Goal: Task Accomplishment & Management: Manage account settings

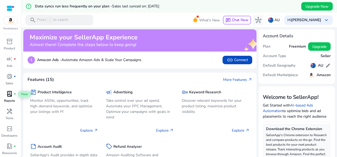
click at [10, 91] on span "lab_profile" at bounding box center [9, 94] width 6 height 6
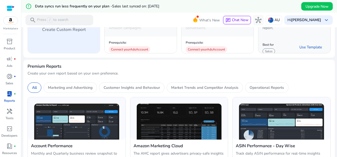
scroll to position [106, 0]
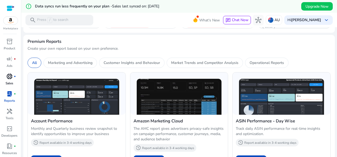
click at [11, 79] on span "donut_small" at bounding box center [9, 76] width 6 height 6
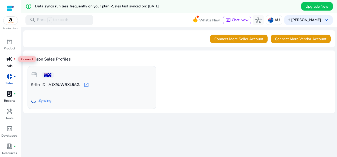
click at [11, 61] on span "campaign" at bounding box center [9, 59] width 6 height 6
click at [11, 45] on span "inventory_2" at bounding box center [9, 41] width 6 height 6
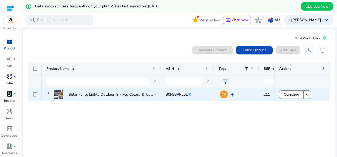
click at [232, 95] on span "add" at bounding box center [232, 95] width 6 height 6
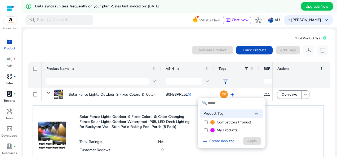
click at [279, 117] on div at bounding box center [168, 78] width 337 height 157
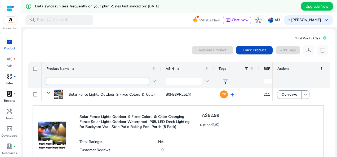
click at [86, 81] on input "Product Name Filter Input" at bounding box center [97, 81] width 102 height 6
paste input "**********"
type input "**********"
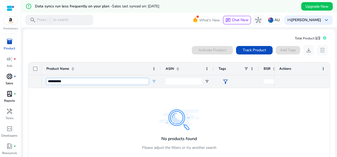
click at [113, 81] on input "**********" at bounding box center [97, 81] width 102 height 6
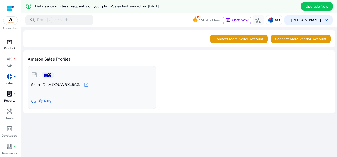
click at [8, 41] on span "inventory_2" at bounding box center [9, 41] width 6 height 6
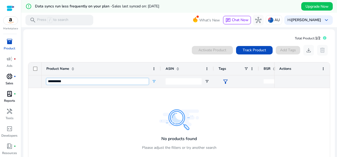
drag, startPoint x: 73, startPoint y: 81, endPoint x: 41, endPoint y: 81, distance: 31.3
click at [43, 81] on div "**********" at bounding box center [101, 81] width 119 height 13
paste input "Product Name Filter Input"
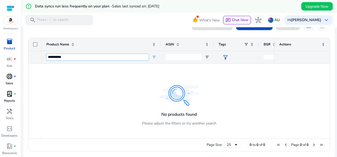
scroll to position [26, 0]
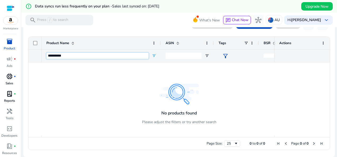
click at [121, 56] on input "**********" at bounding box center [97, 56] width 102 height 6
click at [92, 57] on input "**********" at bounding box center [97, 56] width 102 height 6
type input "*"
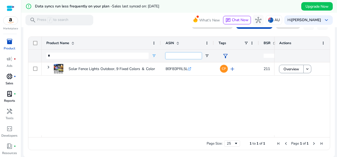
drag, startPoint x: 161, startPoint y: 53, endPoint x: 44, endPoint y: 50, distance: 116.9
click at [54, 56] on input "*" at bounding box center [97, 56] width 102 height 6
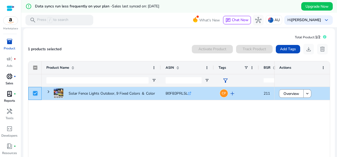
scroll to position [0, 0]
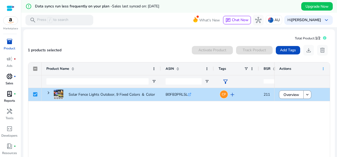
click at [321, 69] on span at bounding box center [323, 69] width 4 height 4
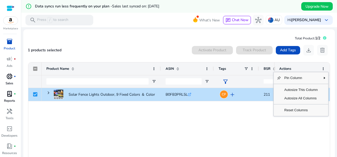
click at [205, 120] on div "Solar Fence Lights Outdoor, 9 Fixed Colors ＆ Color Changing Fence... B0FB3PRL5L…" at bounding box center [158, 124] width 233 height 73
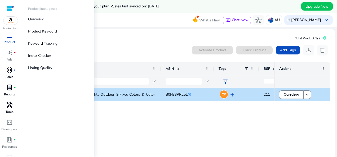
scroll to position [17, 0]
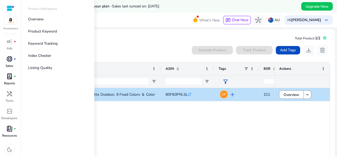
click at [10, 129] on span "book_4" at bounding box center [9, 129] width 6 height 6
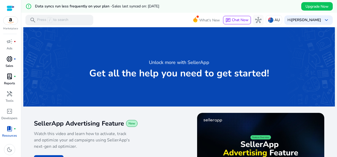
click at [10, 80] on span "lab_profile" at bounding box center [9, 76] width 6 height 6
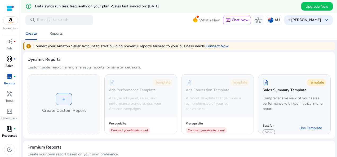
click at [216, 45] on link "Connect Now" at bounding box center [217, 46] width 23 height 6
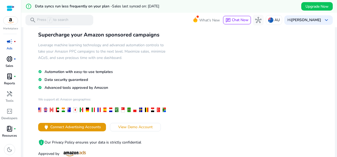
scroll to position [53, 0]
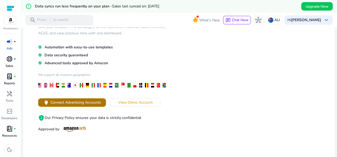
click at [77, 103] on span "Connect Advertising Accounts" at bounding box center [75, 103] width 51 height 6
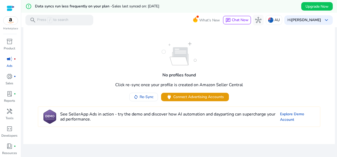
scroll to position [13, 0]
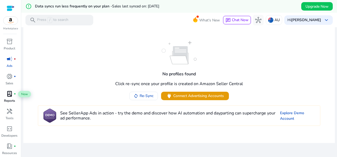
click at [10, 93] on span "lab_profile" at bounding box center [9, 94] width 6 height 6
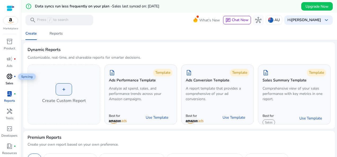
click at [12, 76] on span "donut_small" at bounding box center [9, 76] width 6 height 6
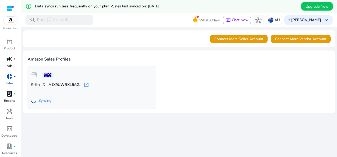
click at [12, 59] on span "campaign" at bounding box center [9, 59] width 6 height 6
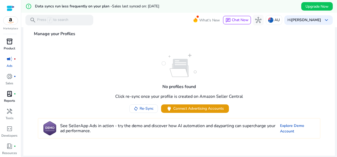
click at [9, 49] on p "Product" at bounding box center [9, 48] width 11 height 5
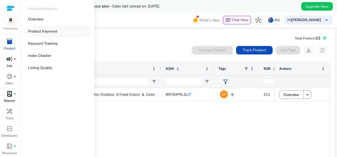
click at [49, 34] on p "Product Keyword" at bounding box center [42, 32] width 29 height 6
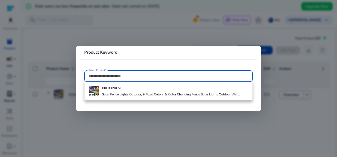
click at [53, 49] on div at bounding box center [168, 78] width 337 height 157
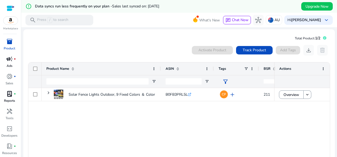
click at [12, 42] on span "inventory_2" at bounding box center [9, 41] width 6 height 6
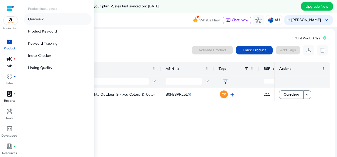
click at [39, 21] on p "Overview" at bounding box center [36, 19] width 16 height 6
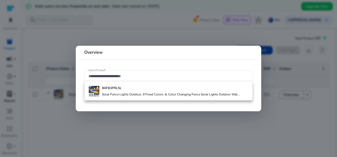
click at [71, 49] on div at bounding box center [168, 78] width 337 height 157
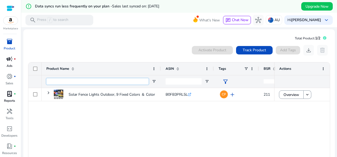
click at [63, 83] on input "Product Name Filter Input" at bounding box center [97, 81] width 102 height 6
paste input "**********"
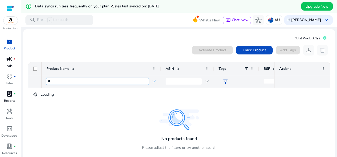
type input "*"
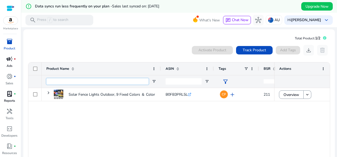
click at [69, 84] on input "Product Name Filter Input" at bounding box center [97, 81] width 102 height 6
paste input "**********"
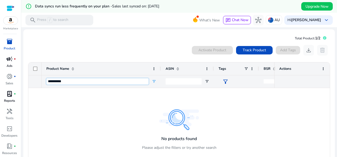
click at [85, 84] on input "**********" at bounding box center [97, 81] width 102 height 6
drag, startPoint x: 81, startPoint y: 81, endPoint x: 9, endPoint y: 79, distance: 72.4
click at [9, 79] on mat-sidenav-container "Marketplace inventory_2 Product campaign fiber_manual_record Ads donut_small fi…" at bounding box center [168, 78] width 337 height 157
paste input "Product Name Filter Input"
click at [87, 79] on input "**********" at bounding box center [97, 81] width 102 height 6
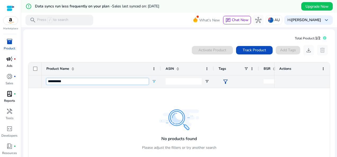
drag, startPoint x: 88, startPoint y: 81, endPoint x: 33, endPoint y: 84, distance: 54.7
click at [33, 84] on div "Product Name ASIN Tags" at bounding box center [179, 76] width 302 height 26
paste input "Product Name Filter Input"
type input "**********"
click at [8, 7] on div at bounding box center [11, 8] width 8 height 6
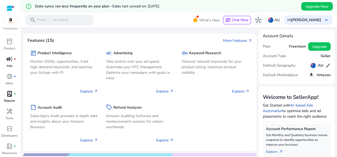
click at [12, 22] on img at bounding box center [10, 21] width 14 height 8
click at [12, 20] on img at bounding box center [10, 21] width 14 height 8
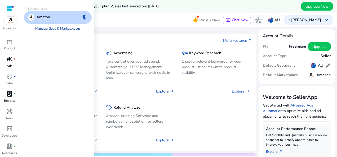
click at [59, 29] on link "Manage Geos & Marketplaces" at bounding box center [58, 29] width 54 height 10
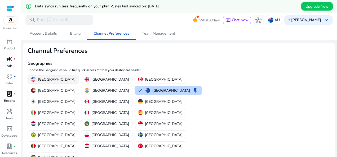
click at [52, 79] on p "[GEOGRAPHIC_DATA]" at bounding box center [57, 80] width 38 height 6
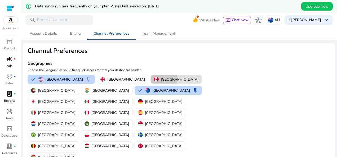
click at [154, 79] on div "[GEOGRAPHIC_DATA]" at bounding box center [176, 80] width 45 height 6
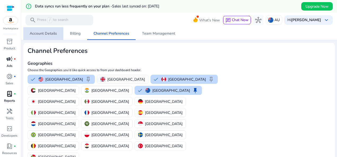
click at [46, 32] on span "Account Details" at bounding box center [43, 34] width 27 height 4
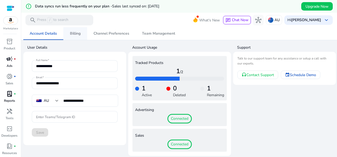
click at [76, 34] on span "Billing" at bounding box center [75, 34] width 11 height 4
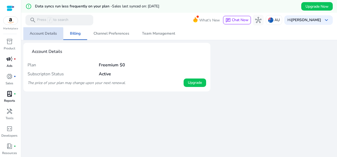
click at [43, 34] on span "Account Details" at bounding box center [43, 34] width 27 height 4
